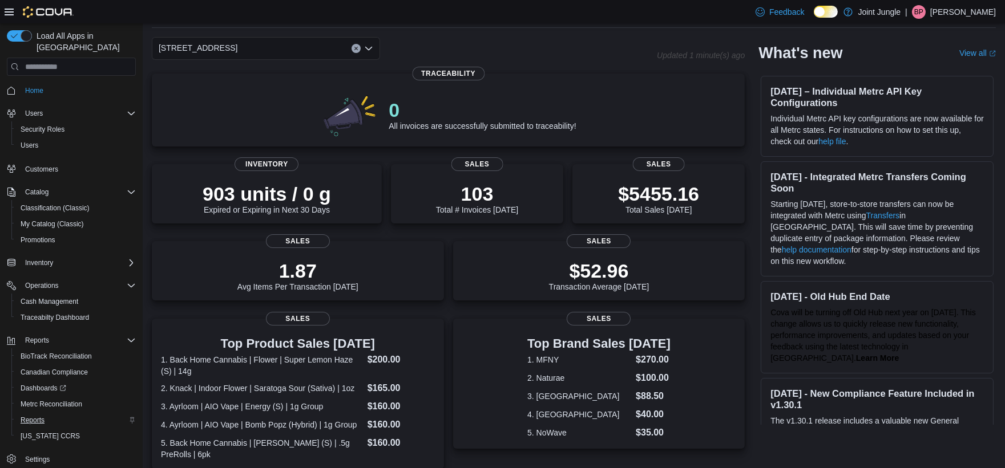
scroll to position [63, 0]
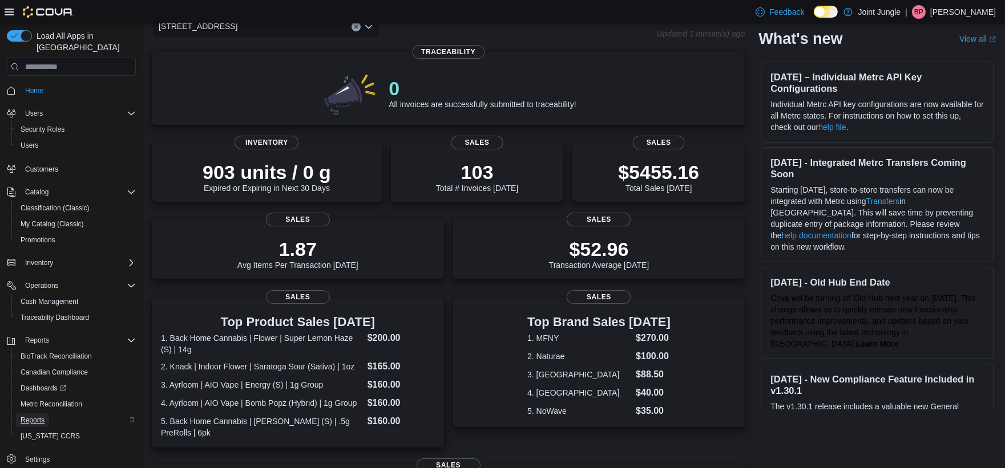
click at [36, 416] on span "Reports" at bounding box center [33, 420] width 24 height 9
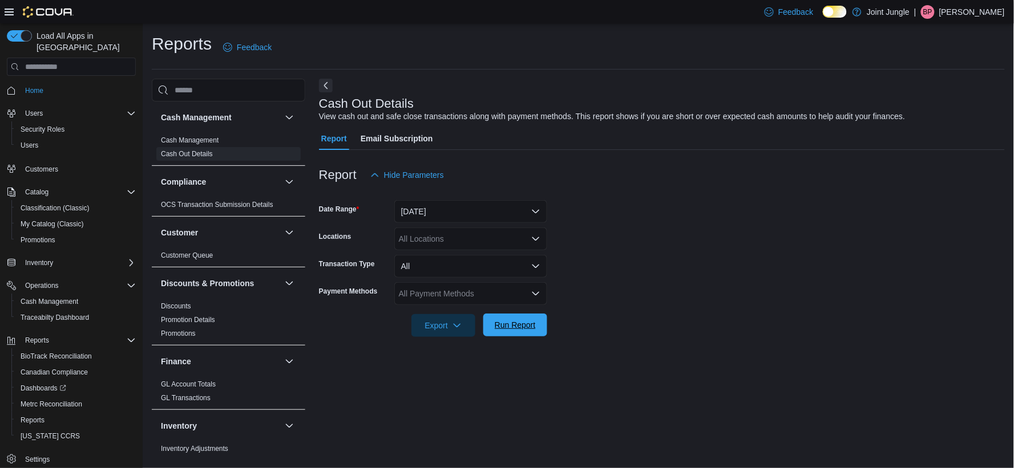
click at [517, 323] on span "Run Report" at bounding box center [515, 324] width 41 height 11
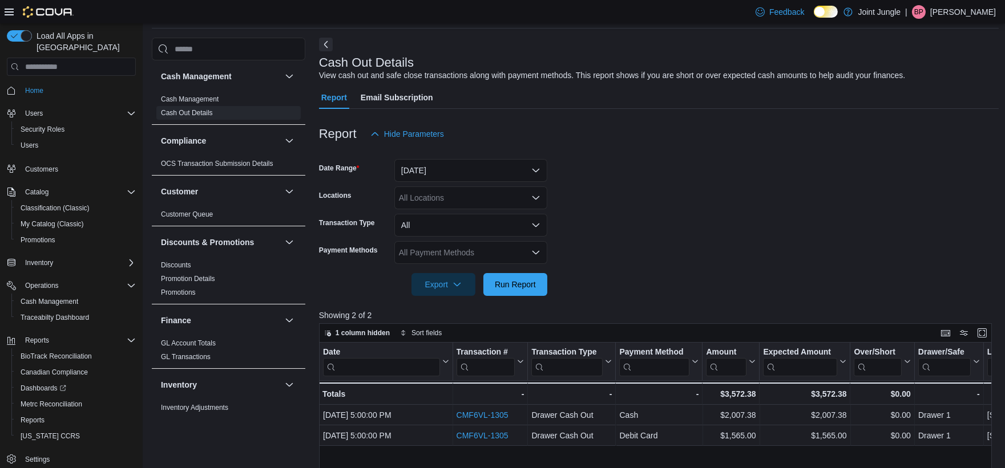
scroll to position [63, 0]
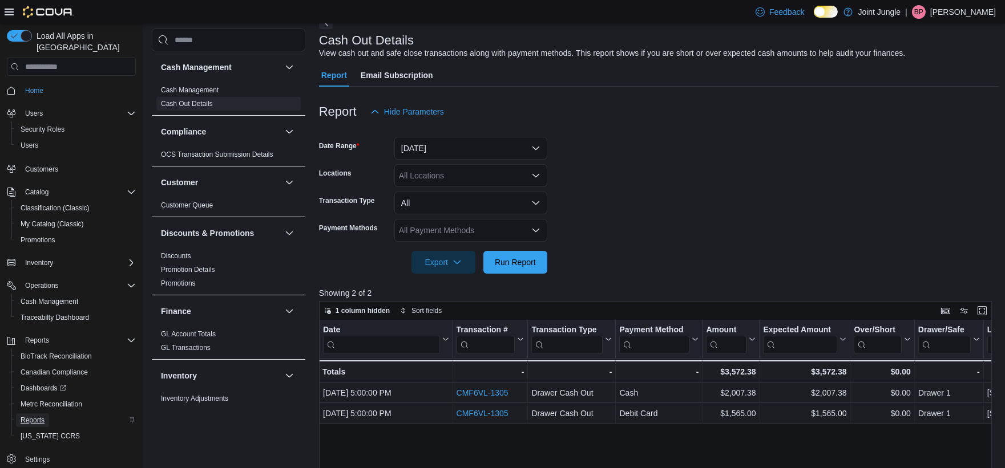
click at [26, 416] on span "Reports" at bounding box center [33, 420] width 24 height 9
click at [32, 416] on span "Reports" at bounding box center [33, 420] width 24 height 9
click at [25, 416] on span "Reports" at bounding box center [33, 420] width 24 height 9
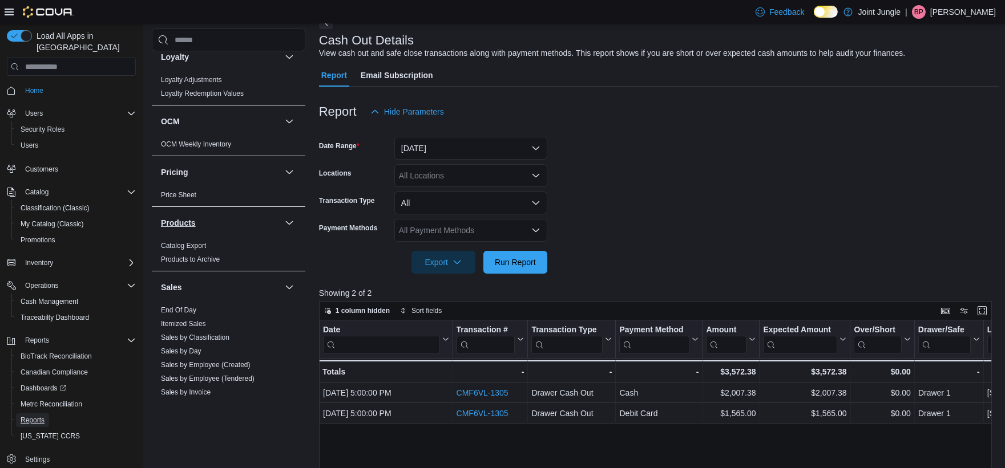
scroll to position [570, 0]
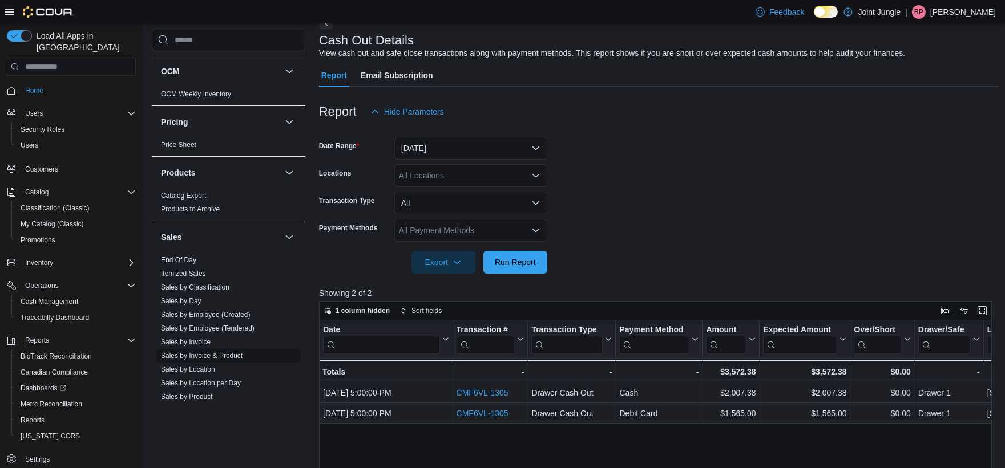
click at [215, 355] on link "Sales by Invoice & Product" at bounding box center [202, 356] width 82 height 8
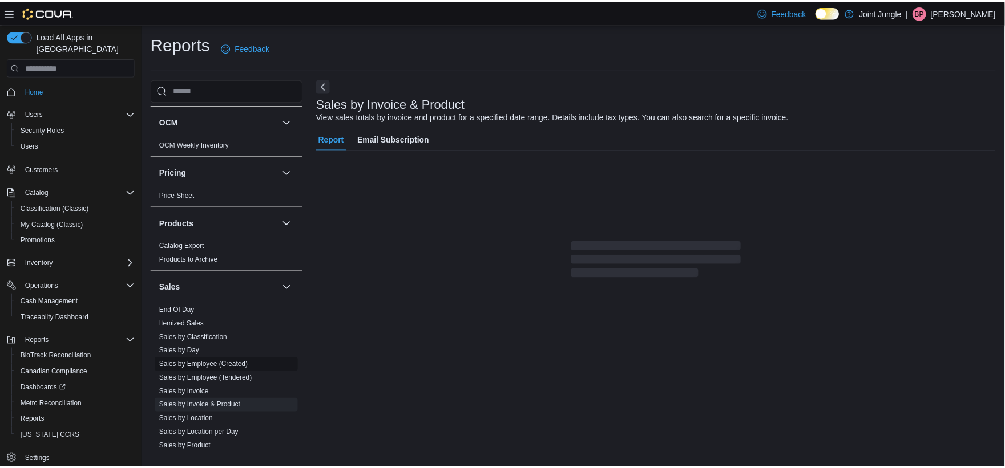
scroll to position [26, 0]
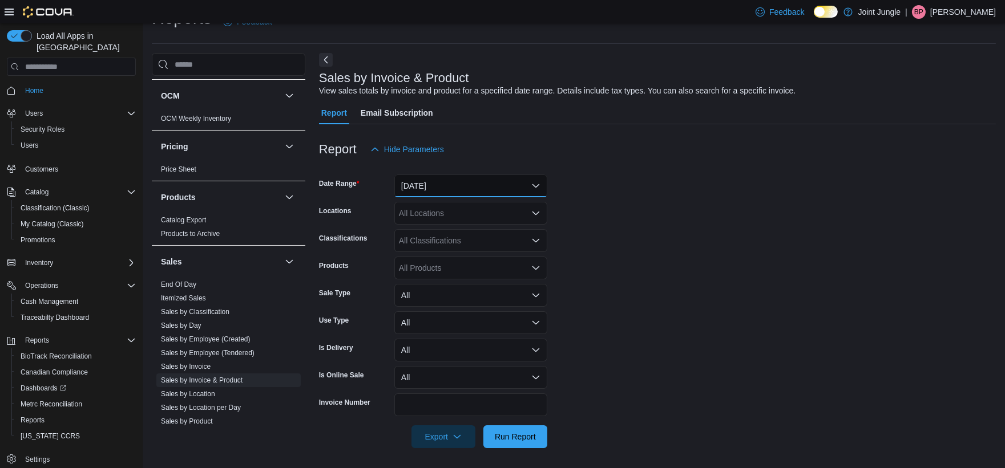
click at [503, 185] on button "Yesterday" at bounding box center [470, 186] width 153 height 23
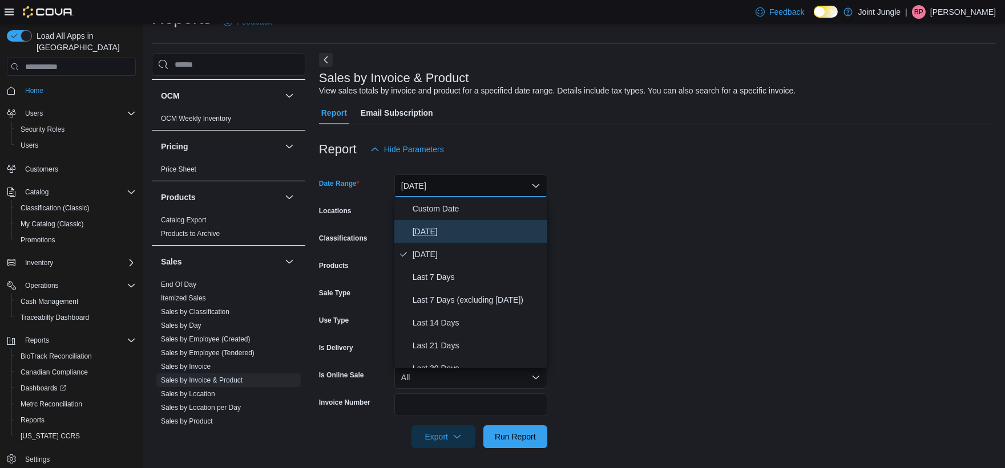
click at [423, 233] on span "Today" at bounding box center [477, 232] width 130 height 14
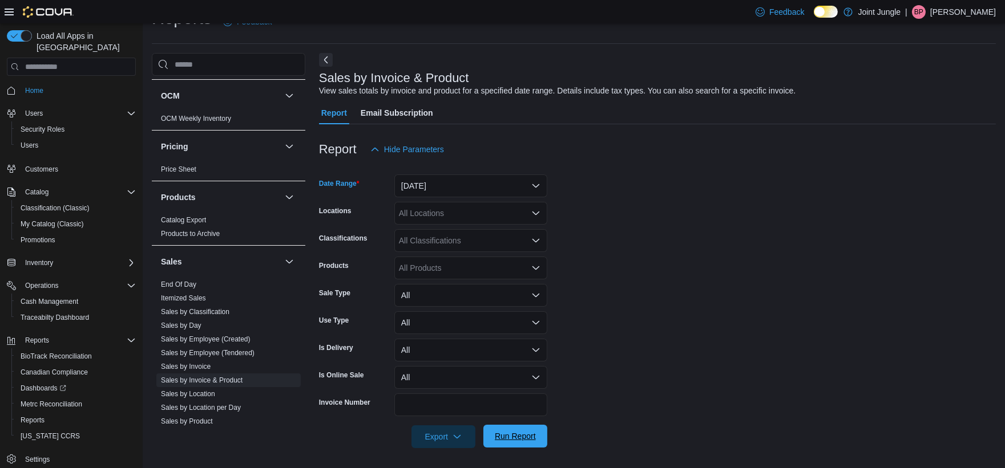
click at [543, 440] on button "Run Report" at bounding box center [515, 436] width 64 height 23
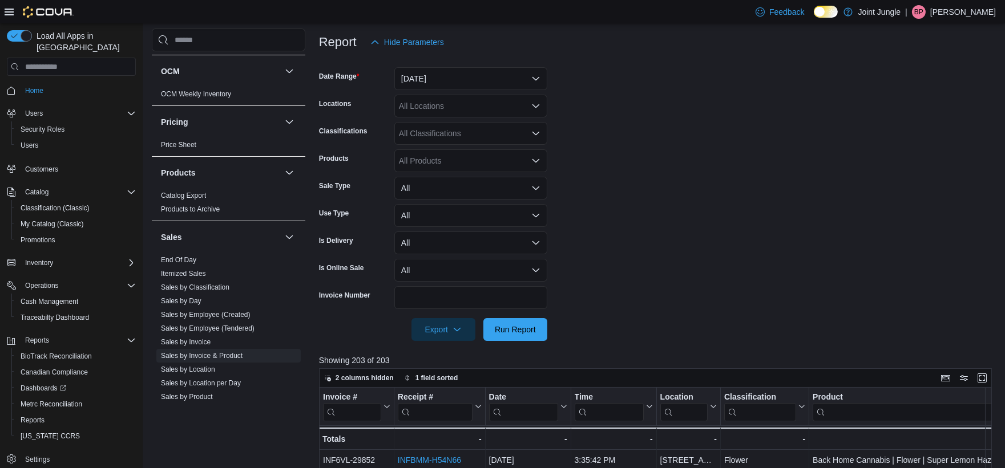
scroll to position [216, 0]
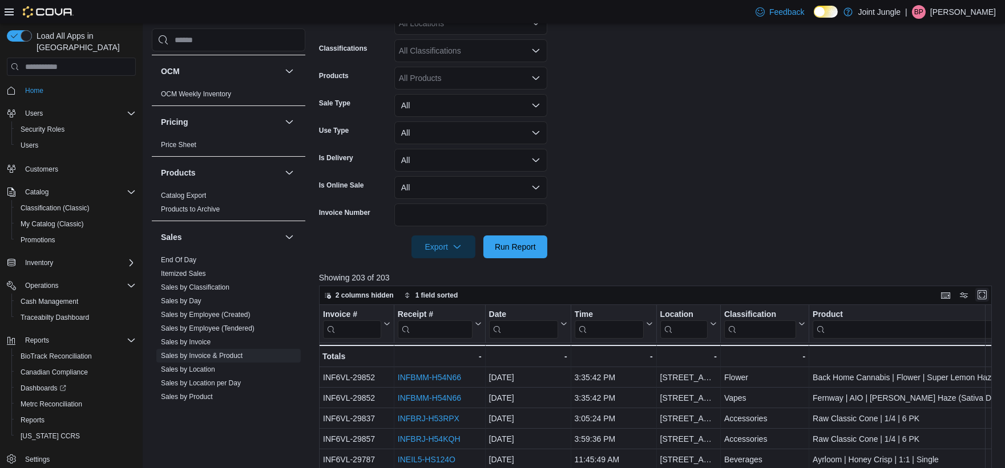
click at [989, 295] on button "Enter fullscreen" at bounding box center [982, 295] width 14 height 14
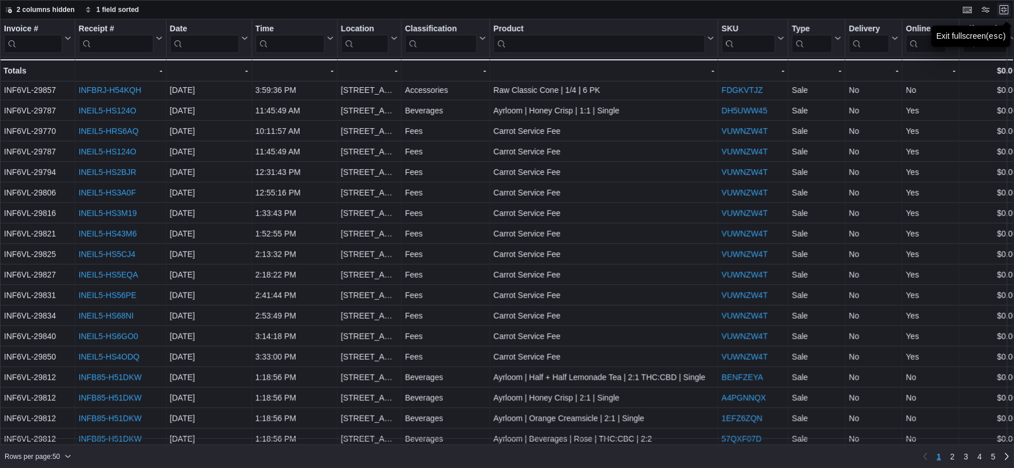
scroll to position [0, 0]
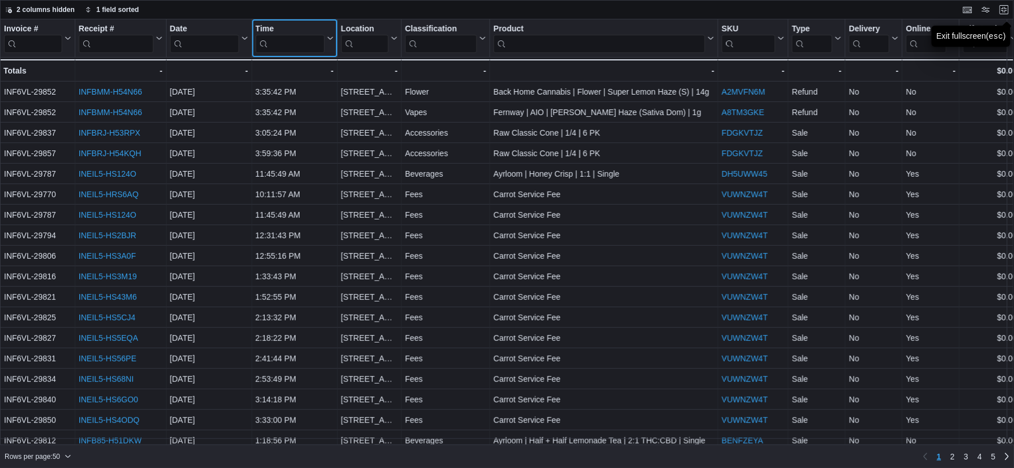
click at [298, 43] on input "search" at bounding box center [290, 44] width 69 height 18
click at [329, 38] on icon at bounding box center [329, 38] width 9 height 7
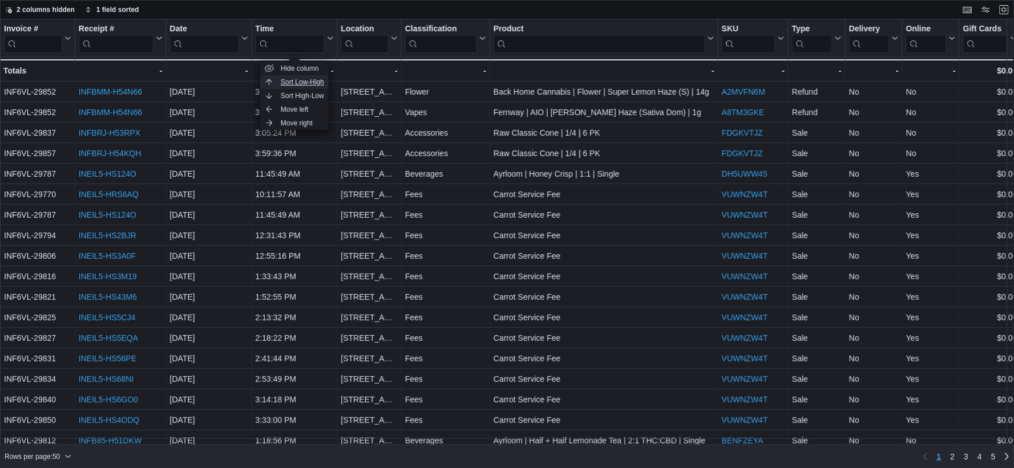
click at [309, 80] on span "Sort Low-High" at bounding box center [302, 82] width 43 height 9
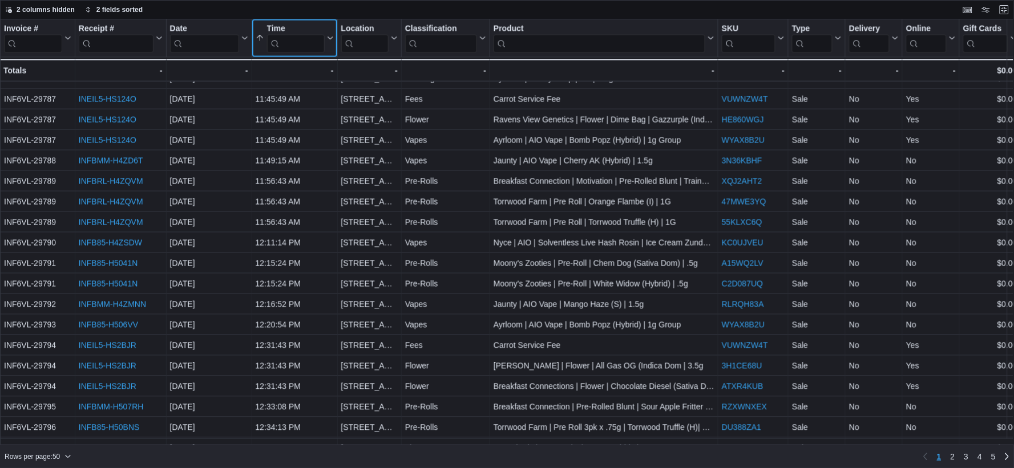
scroll to position [669, 0]
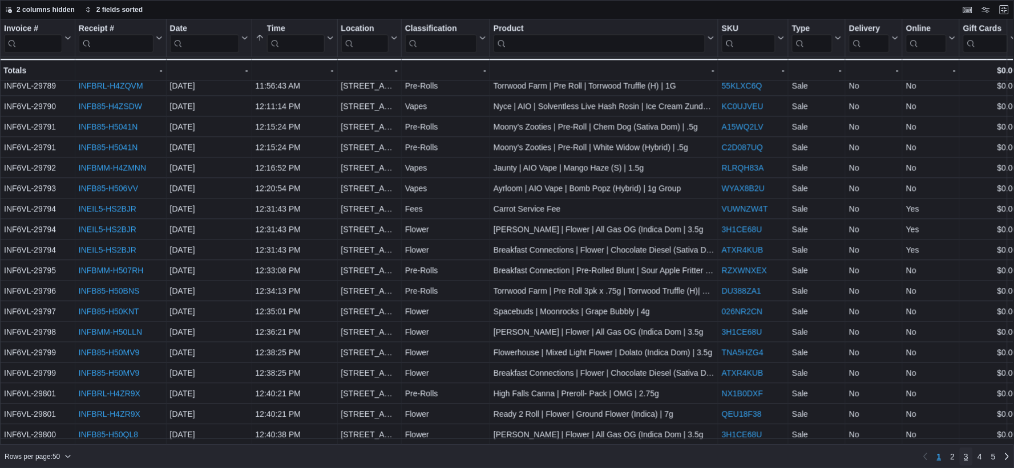
click at [971, 451] on link "3" at bounding box center [966, 457] width 14 height 18
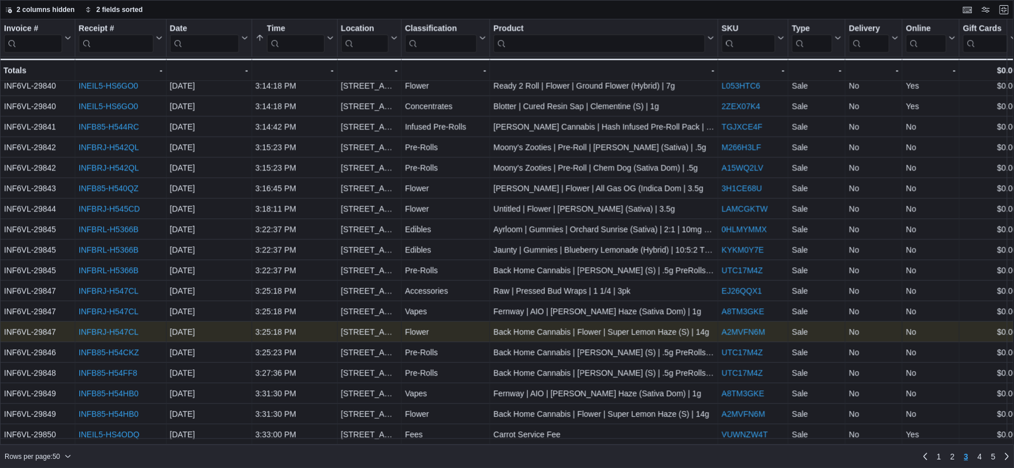
click at [118, 328] on link "INFBRJ-H547CL" at bounding box center [109, 332] width 60 height 9
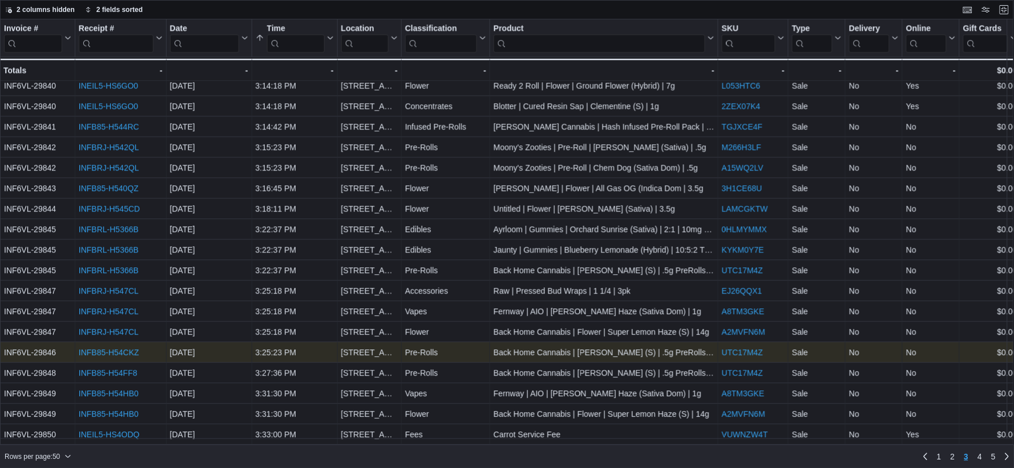
click at [124, 346] on div "INFB85-H54CKZ" at bounding box center [121, 353] width 84 height 14
click at [123, 349] on link "INFB85-H54CKZ" at bounding box center [109, 353] width 60 height 9
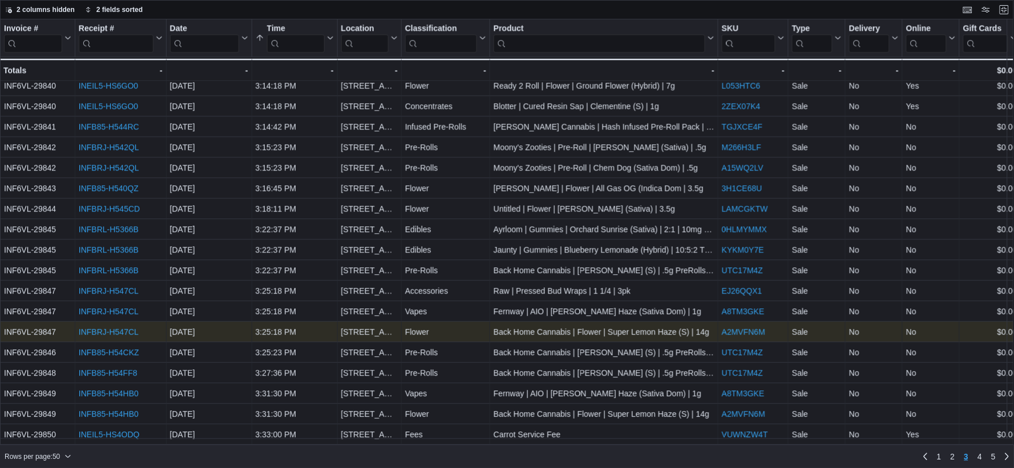
click at [106, 328] on link "INFBRJ-H547CL" at bounding box center [109, 332] width 60 height 9
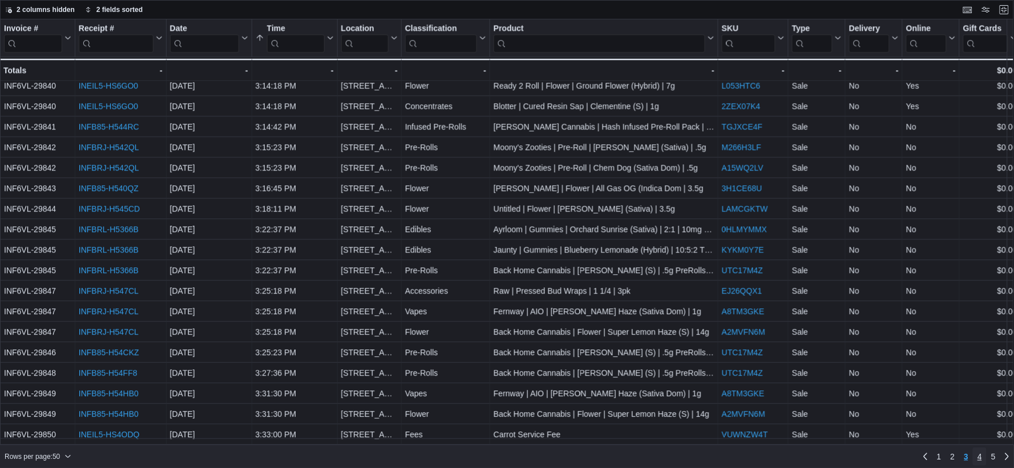
click at [980, 455] on span "4" at bounding box center [979, 456] width 5 height 11
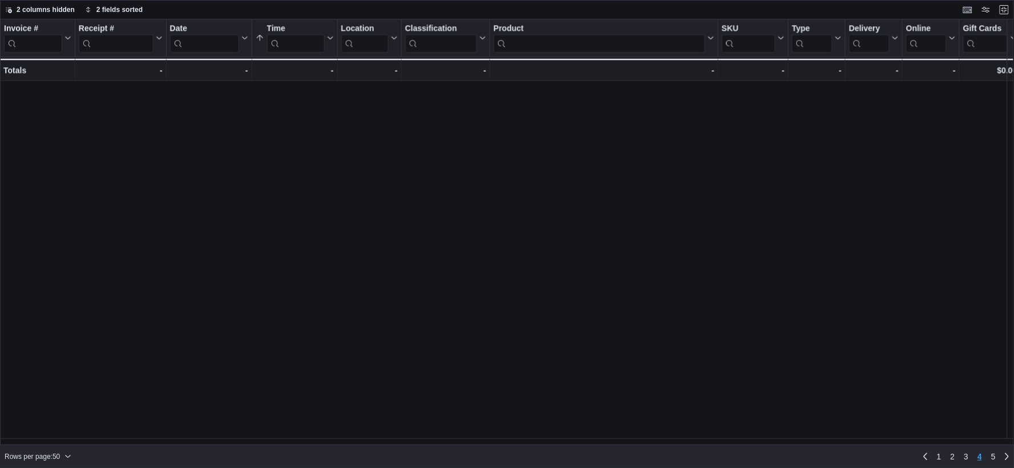
scroll to position [0, 0]
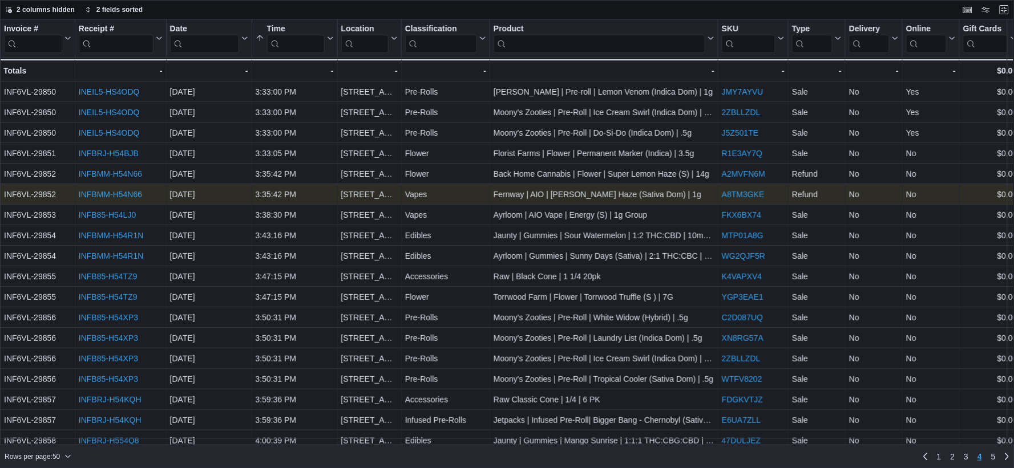
click at [114, 191] on link "INFBMM-H54N66" at bounding box center [110, 194] width 63 height 9
